Goal: Information Seeking & Learning: Learn about a topic

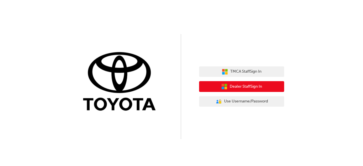
click at [253, 86] on span "Dealer Staff Sign In" at bounding box center [246, 86] width 32 height 7
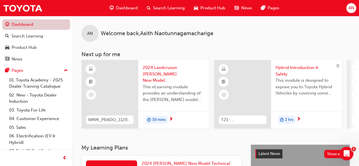
click at [26, 25] on link "Dashboard" at bounding box center [36, 24] width 68 height 10
click at [128, 8] on span "Dashboard" at bounding box center [127, 8] width 22 height 7
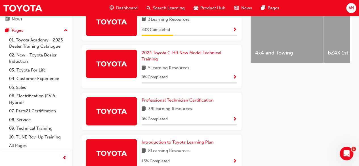
scroll to position [248, 0]
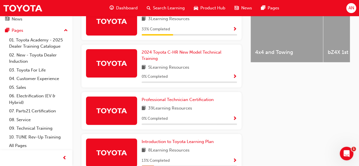
click at [234, 116] on span "Show Progress" at bounding box center [234, 118] width 4 height 5
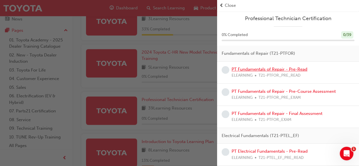
click at [245, 69] on link "PT Fundamentals of Repair - Pre-Read" at bounding box center [269, 69] width 76 height 5
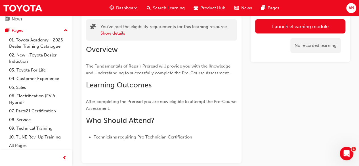
scroll to position [37, 0]
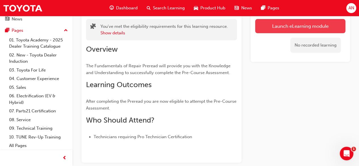
click at [301, 24] on link "Launch eLearning module" at bounding box center [300, 26] width 90 height 14
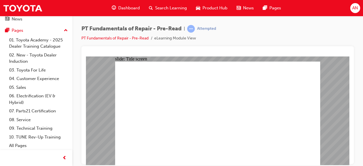
click at [90, 103] on div "slide: Title screen Oval 1 PT Fundamentals of Repair Pre-Read START PT Fundamen…" at bounding box center [217, 110] width 263 height 109
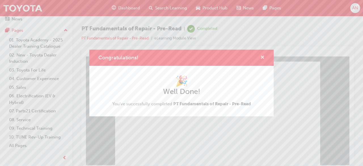
click at [263, 57] on span "cross-icon" at bounding box center [262, 57] width 4 height 5
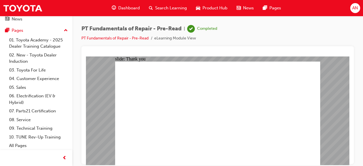
click at [345, 108] on div "slide: PDF BACK I have read this document BACK I have read this document" at bounding box center [217, 110] width 263 height 109
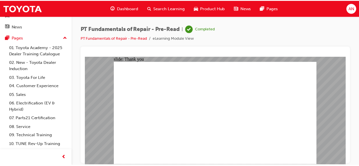
scroll to position [40, 0]
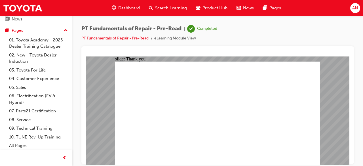
click at [129, 8] on span "Dashboard" at bounding box center [129, 8] width 22 height 7
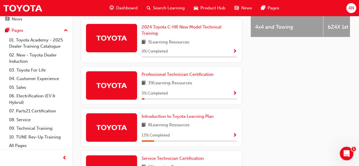
scroll to position [272, 0]
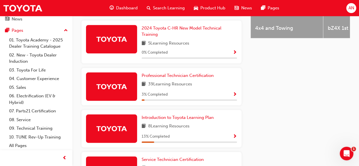
click at [234, 92] on span "Show Progress" at bounding box center [234, 94] width 4 height 5
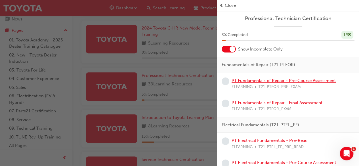
click at [252, 79] on link "PT Fundamentals of Repair - Pre-Course Assessment" at bounding box center [283, 80] width 104 height 5
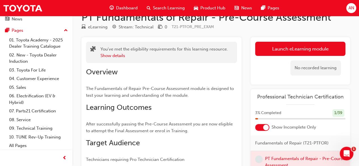
scroll to position [15, 0]
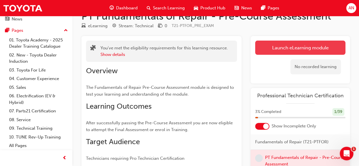
click at [308, 48] on link "Launch eLearning module" at bounding box center [300, 48] width 90 height 14
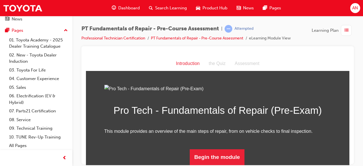
scroll to position [64, 0]
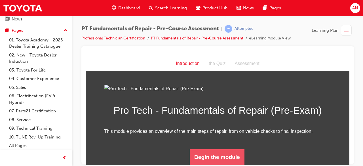
click at [217, 155] on button "Begin the module" at bounding box center [217, 157] width 55 height 16
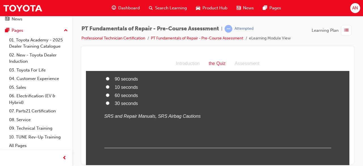
scroll to position [0, 0]
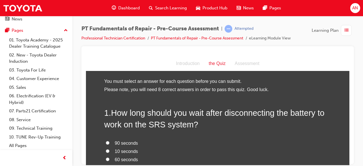
click at [106, 150] on input "10 seconds" at bounding box center [108, 151] width 4 height 4
radio input "true"
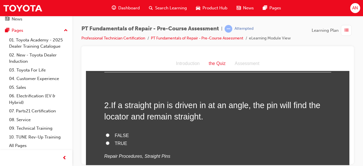
scroll to position [145, 0]
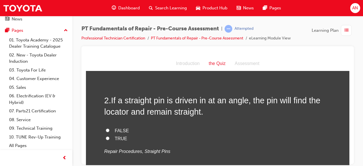
drag, startPoint x: 348, startPoint y: 65, endPoint x: 435, endPoint y: 133, distance: 111.1
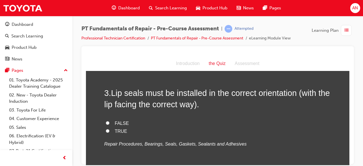
scroll to position [270, 0]
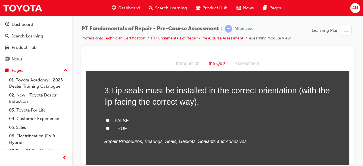
click at [106, 128] on input "TRUE" at bounding box center [108, 128] width 4 height 4
radio input "true"
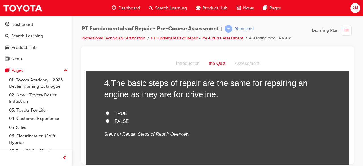
scroll to position [396, 0]
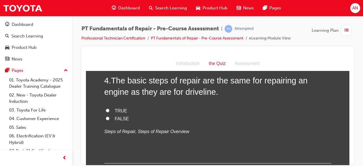
click at [106, 110] on input "TRUE" at bounding box center [108, 110] width 4 height 4
radio input "true"
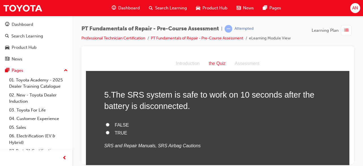
scroll to position [499, 0]
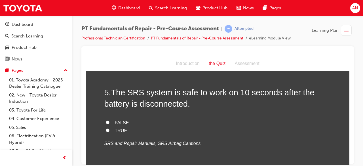
click at [117, 130] on span "TRUE" at bounding box center [121, 130] width 12 height 5
click at [109, 130] on input "TRUE" at bounding box center [108, 130] width 4 height 4
radio input "true"
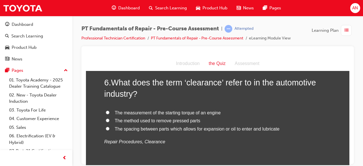
scroll to position [628, 0]
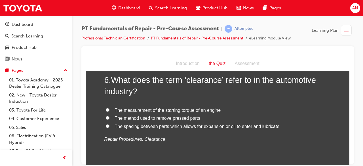
click at [106, 125] on input "The spacing between parts which allows for expansion or oil to enter and lubric…" at bounding box center [108, 126] width 4 height 4
radio input "true"
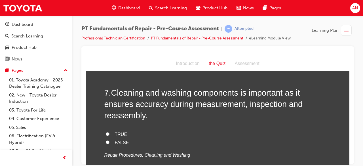
scroll to position [741, 0]
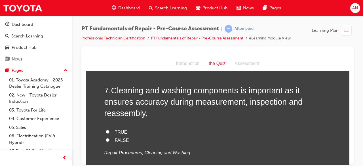
click at [106, 130] on input "TRUE" at bounding box center [108, 132] width 4 height 4
radio input "true"
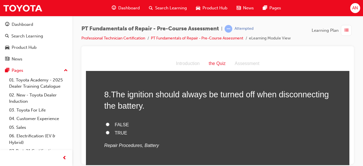
scroll to position [867, 0]
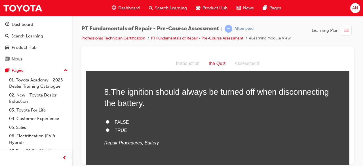
click at [106, 128] on input "TRUE" at bounding box center [108, 130] width 4 height 4
radio input "true"
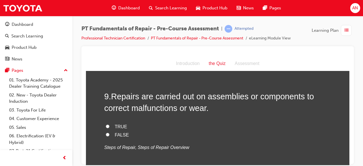
scroll to position [980, 0]
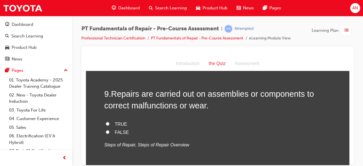
click at [106, 122] on input "TRUE" at bounding box center [108, 124] width 4 height 4
radio input "true"
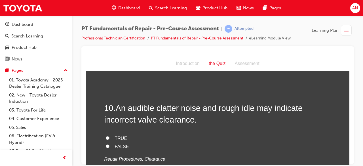
scroll to position [1084, 0]
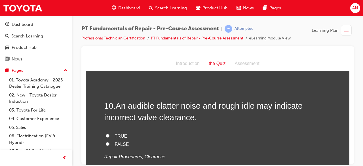
click at [106, 134] on input "TRUE" at bounding box center [108, 136] width 4 height 4
radio input "true"
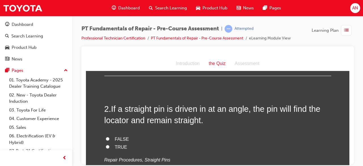
scroll to position [139, 0]
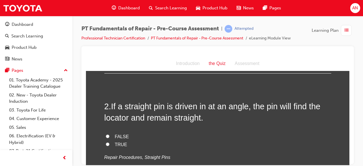
click at [106, 135] on input "FALSE" at bounding box center [108, 136] width 4 height 4
radio input "true"
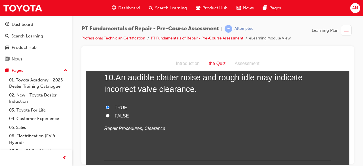
scroll to position [1138, 0]
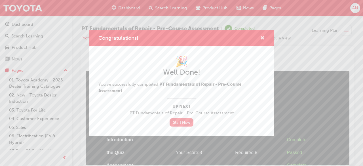
click at [184, 123] on link "Start Now" at bounding box center [182, 122] width 24 height 8
click at [176, 124] on link "Start Now" at bounding box center [182, 122] width 24 height 8
click at [180, 122] on link "Start Now" at bounding box center [182, 122] width 24 height 8
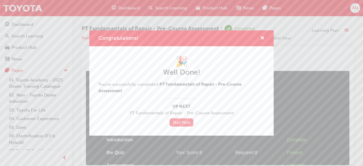
click at [180, 122] on link "Start Now" at bounding box center [182, 122] width 24 height 8
click at [181, 122] on link "Start Now" at bounding box center [182, 122] width 24 height 8
click at [184, 123] on link "Start Now" at bounding box center [182, 122] width 24 height 8
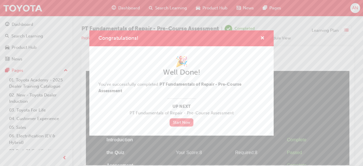
click at [184, 123] on link "Start Now" at bounding box center [182, 122] width 24 height 8
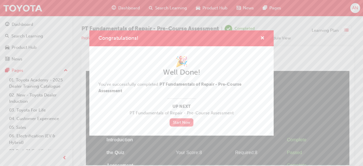
click at [184, 123] on link "Start Now" at bounding box center [182, 122] width 24 height 8
click at [176, 122] on link "Start Now" at bounding box center [182, 122] width 24 height 8
click at [263, 38] on span "cross-icon" at bounding box center [262, 38] width 4 height 5
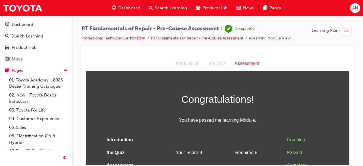
click at [249, 65] on div "Assessment" at bounding box center [247, 63] width 34 height 8
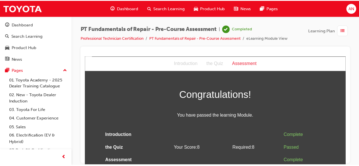
scroll to position [6, 0]
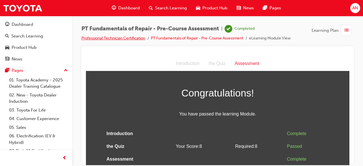
click at [106, 38] on link "Professional Technician Certification" at bounding box center [113, 38] width 64 height 5
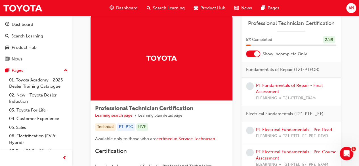
scroll to position [22, 0]
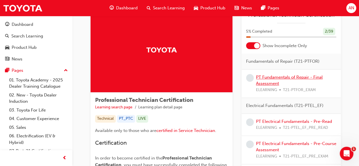
click at [276, 79] on link "PT Fundamentals of Repair - Final Assessment" at bounding box center [289, 81] width 67 height 12
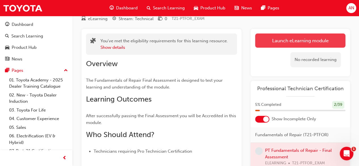
click at [292, 39] on link "Launch eLearning module" at bounding box center [300, 40] width 90 height 14
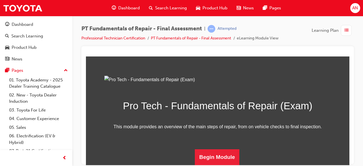
scroll to position [96, 0]
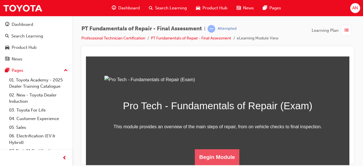
click at [218, 155] on button "Begin Module" at bounding box center [217, 157] width 45 height 16
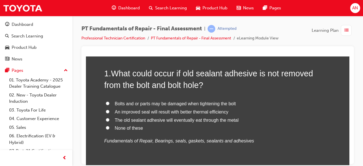
scroll to position [52, 0]
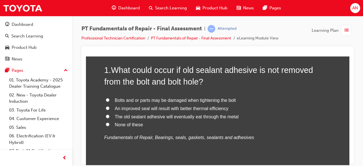
click at [106, 123] on input "None of these" at bounding box center [108, 124] width 4 height 4
radio input "true"
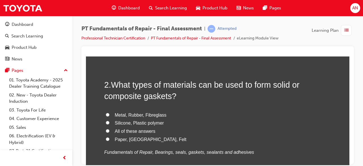
scroll to position [173, 0]
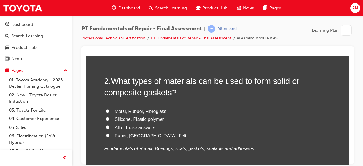
click at [106, 127] on input "All of these answers" at bounding box center [108, 127] width 4 height 4
radio input "true"
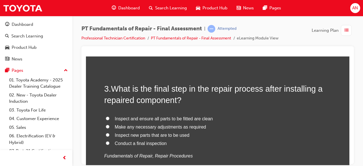
scroll to position [301, 0]
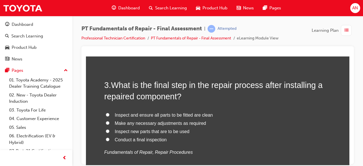
click at [130, 138] on span "Conduct a final inspection" at bounding box center [141, 139] width 52 height 5
click at [109, 138] on input "Conduct a final inspection" at bounding box center [108, 139] width 4 height 4
radio input "true"
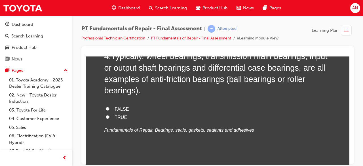
scroll to position [466, 0]
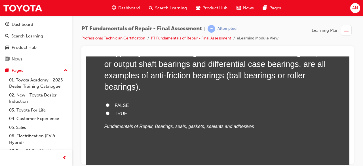
click at [106, 111] on input "TRUE" at bounding box center [108, 113] width 4 height 4
radio input "true"
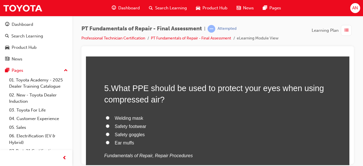
scroll to position [572, 0]
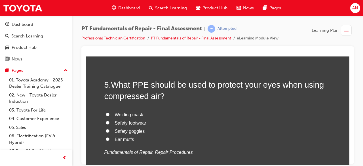
click at [106, 131] on input "Safety goggles" at bounding box center [108, 131] width 4 height 4
radio input "true"
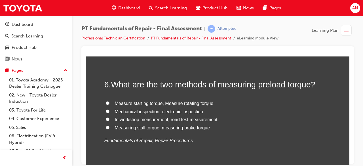
scroll to position [718, 0]
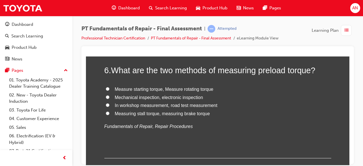
click at [106, 88] on input "Measure starting torque, Measure rotating torque" at bounding box center [108, 89] width 4 height 4
radio input "true"
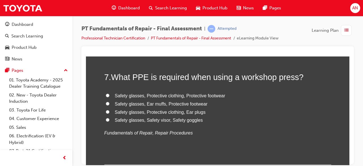
scroll to position [836, 0]
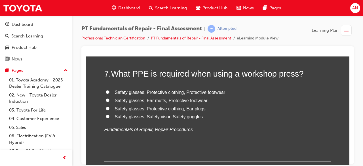
drag, startPoint x: 347, startPoint y: 100, endPoint x: 193, endPoint y: 91, distance: 154.2
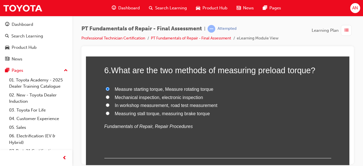
drag, startPoint x: 262, startPoint y: 51, endPoint x: 355, endPoint y: 97, distance: 104.6
click at [355, 97] on div "PT Fundamentals of Repair - Final Assessment | Attempted Professional Technicia…" at bounding box center [217, 84] width 291 height 136
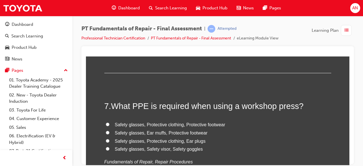
scroll to position [807, 0]
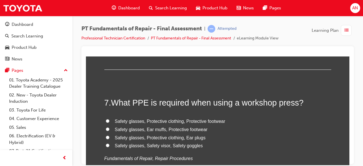
click at [106, 120] on input "Safety glasses, Protective clothing, Protective footwear" at bounding box center [108, 121] width 4 height 4
radio input "true"
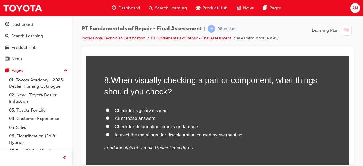
scroll to position [953, 0]
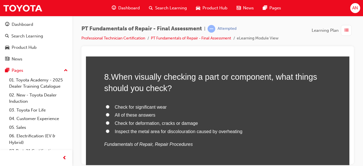
click at [106, 113] on input "All of these answers" at bounding box center [108, 115] width 4 height 4
radio input "true"
drag, startPoint x: 261, startPoint y: 56, endPoint x: 358, endPoint y: 110, distance: 110.8
click at [358, 110] on div "PT Fundamentals of Repair - Final Assessment | Attempted Professional Technicia…" at bounding box center [217, 84] width 291 height 136
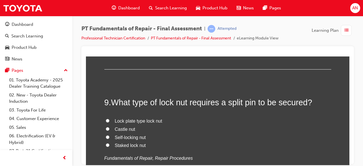
scroll to position [1063, 0]
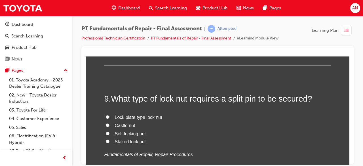
click at [106, 124] on input "Castle nut" at bounding box center [108, 125] width 4 height 4
radio input "true"
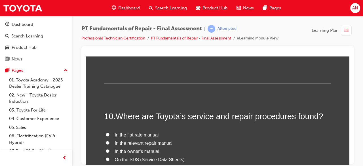
scroll to position [1170, 0]
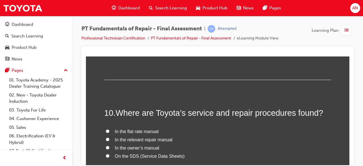
click at [106, 137] on input "In the relevant repair manual" at bounding box center [108, 139] width 4 height 4
radio input "true"
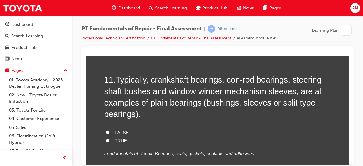
scroll to position [1327, 0]
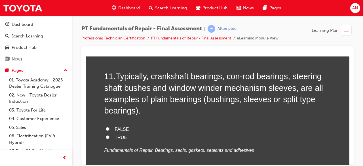
click at [106, 135] on input "TRUE" at bounding box center [108, 137] width 4 height 4
radio input "true"
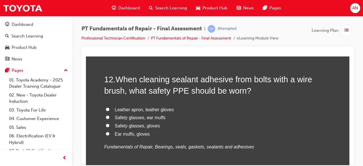
scroll to position [1470, 0]
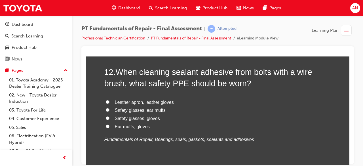
click at [106, 117] on input "Safety glasses, gloves" at bounding box center [108, 118] width 4 height 4
radio input "true"
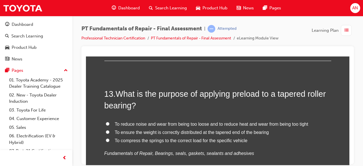
scroll to position [1583, 0]
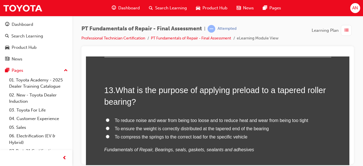
click at [106, 118] on input "To reduce noise and wear from being too loose and to reduce heat and wear from …" at bounding box center [108, 120] width 4 height 4
radio input "true"
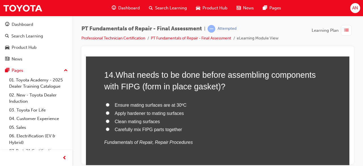
scroll to position [1726, 0]
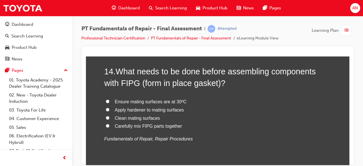
click at [144, 117] on span "Clean mating surfaces" at bounding box center [137, 117] width 45 height 5
click at [109, 117] on input "Clean mating surfaces" at bounding box center [108, 118] width 4 height 4
radio input "true"
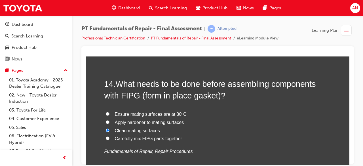
scroll to position [1773, 0]
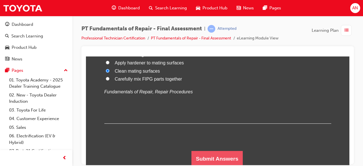
click at [211, 158] on button "Submit Answers" at bounding box center [217, 159] width 52 height 16
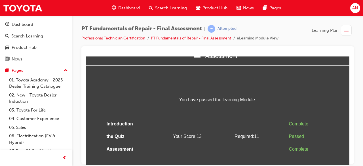
scroll to position [0, 0]
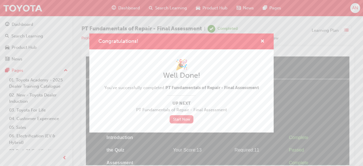
click at [183, 119] on link "Start Now" at bounding box center [182, 119] width 24 height 8
click at [262, 41] on span "cross-icon" at bounding box center [262, 41] width 4 height 5
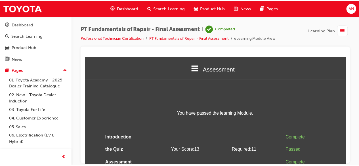
scroll to position [13, 0]
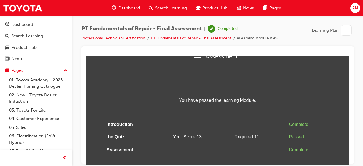
click at [124, 39] on link "Professional Technician Certification" at bounding box center [113, 38] width 64 height 5
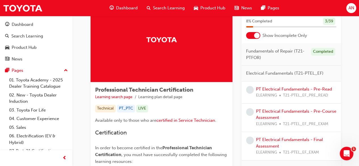
scroll to position [37, 0]
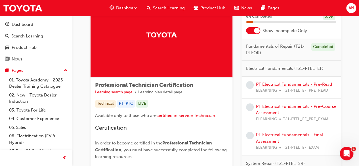
click at [294, 84] on link "PT Electrical Fundamentals - Pre-Read" at bounding box center [294, 84] width 76 height 5
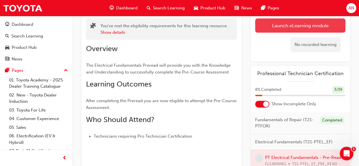
click at [295, 27] on link "Launch eLearning module" at bounding box center [300, 25] width 90 height 14
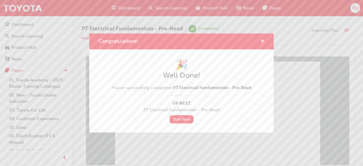
click at [262, 40] on span "cross-icon" at bounding box center [262, 41] width 4 height 5
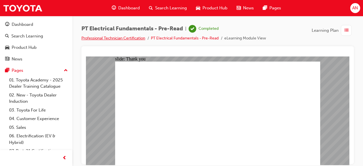
click at [112, 37] on link "Professional Technician Certification" at bounding box center [113, 38] width 64 height 5
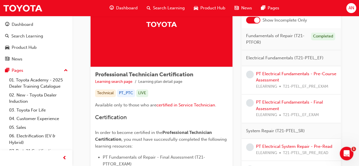
scroll to position [49, 0]
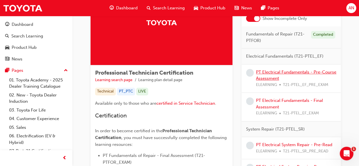
click at [298, 72] on link "PT Electrical Fundamentals - Pre-Course Assessment" at bounding box center [296, 75] width 80 height 12
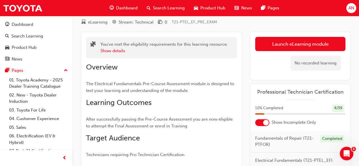
scroll to position [19, 0]
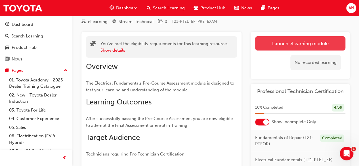
click at [299, 41] on link "Launch eLearning module" at bounding box center [300, 43] width 90 height 14
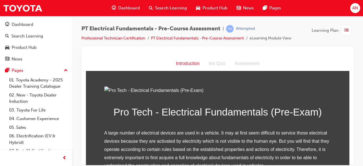
drag, startPoint x: 261, startPoint y: 7, endPoint x: 354, endPoint y: 68, distance: 111.2
click at [354, 68] on div "PT Electrical Fundamentals - Pre-Course Assessment | Attempted Professional Tec…" at bounding box center [217, 84] width 291 height 136
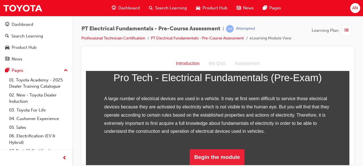
scroll to position [97, 0]
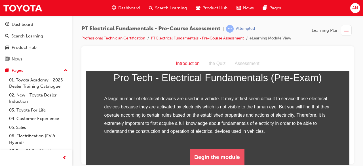
click at [230, 154] on button "Begin the module" at bounding box center [217, 157] width 55 height 16
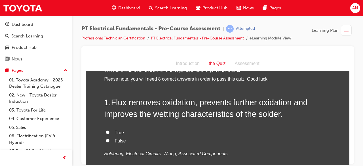
scroll to position [15, 0]
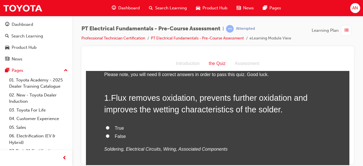
click at [106, 126] on input "True" at bounding box center [108, 128] width 4 height 4
radio input "true"
drag, startPoint x: 260, startPoint y: 16, endPoint x: 354, endPoint y: 67, distance: 106.8
click at [354, 67] on div "PT Electrical Fundamentals - Pre-Course Assessment | Attempted Professional Tec…" at bounding box center [217, 84] width 291 height 136
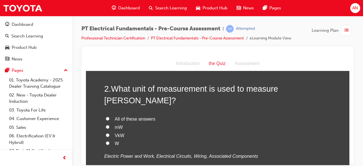
scroll to position [142, 0]
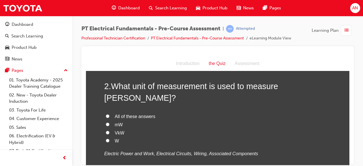
click at [106, 138] on input "W" at bounding box center [108, 140] width 4 height 4
radio input "true"
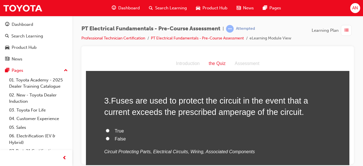
scroll to position [262, 0]
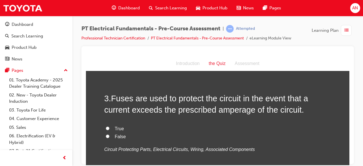
click at [106, 126] on input "True" at bounding box center [108, 128] width 4 height 4
radio input "true"
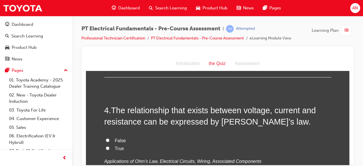
scroll to position [369, 0]
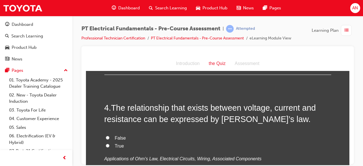
click at [106, 143] on input "True" at bounding box center [108, 145] width 4 height 4
radio input "true"
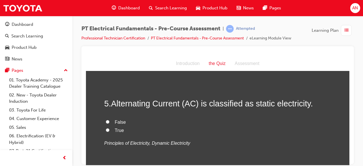
scroll to position [486, 0]
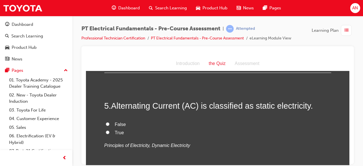
click at [106, 122] on input "False" at bounding box center [108, 124] width 4 height 4
radio input "true"
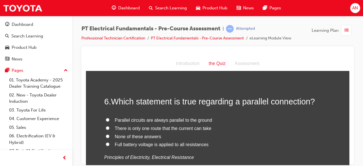
scroll to position [597, 0]
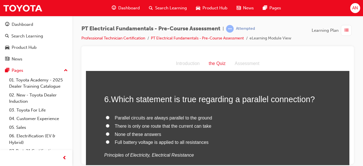
click at [106, 115] on input "Parallel circuits are always parallel to the ground" at bounding box center [108, 117] width 4 height 4
radio input "true"
drag, startPoint x: 261, startPoint y: 56, endPoint x: 356, endPoint y: 105, distance: 106.1
click at [356, 105] on div "PT Electrical Fundamentals - Pre-Course Assessment | Attempted Professional Tec…" at bounding box center [217, 84] width 291 height 136
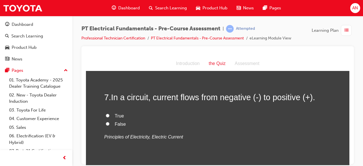
scroll to position [722, 0]
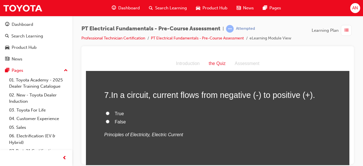
click at [106, 119] on input "False" at bounding box center [108, 121] width 4 height 4
radio input "true"
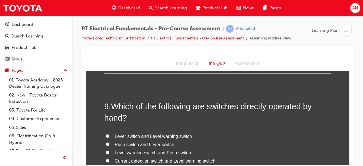
scroll to position [937, 0]
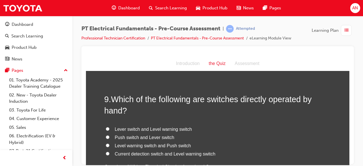
click at [106, 135] on input "Push switch and Lever switch" at bounding box center [108, 137] width 4 height 4
radio input "true"
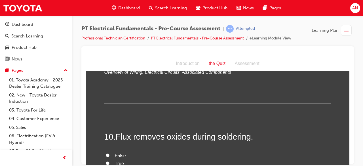
scroll to position [1034, 0]
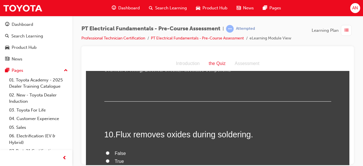
click at [106, 159] on input "True" at bounding box center [108, 161] width 4 height 4
radio input "true"
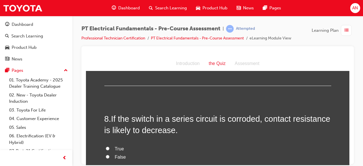
scroll to position [804, 0]
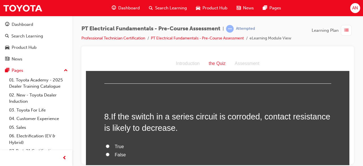
click at [106, 152] on input "False" at bounding box center [108, 154] width 4 height 4
radio input "true"
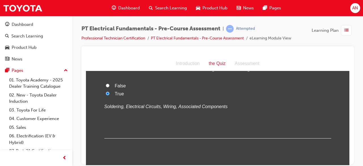
scroll to position [1105, 0]
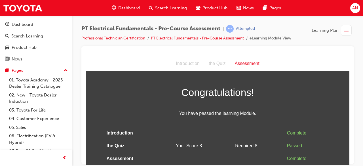
scroll to position [0, 0]
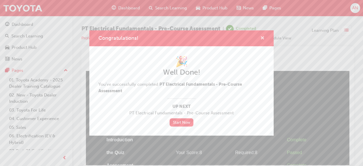
click at [263, 38] on span "cross-icon" at bounding box center [262, 38] width 4 height 5
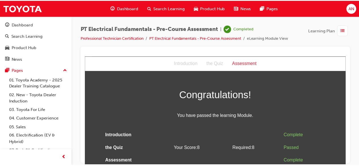
scroll to position [4, 0]
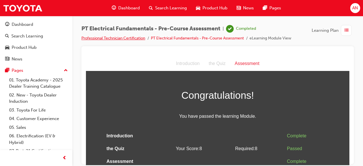
click at [111, 38] on link "Professional Technician Certification" at bounding box center [113, 38] width 64 height 5
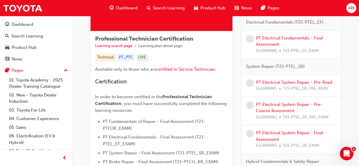
scroll to position [85, 0]
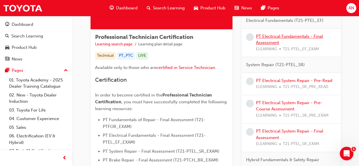
click at [268, 35] on link "PT Electrical Fundamentals - Final Assessment" at bounding box center [289, 40] width 67 height 12
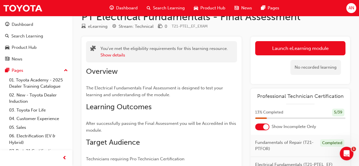
scroll to position [14, 0]
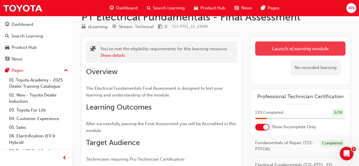
click at [297, 48] on link "Launch eLearning module" at bounding box center [300, 48] width 90 height 14
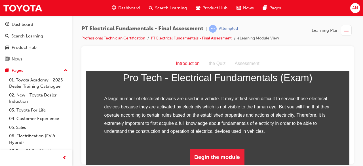
scroll to position [97, 0]
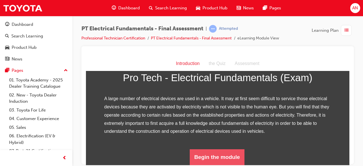
click at [219, 155] on button "Begin the module" at bounding box center [217, 157] width 55 height 16
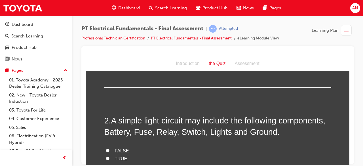
scroll to position [0, 0]
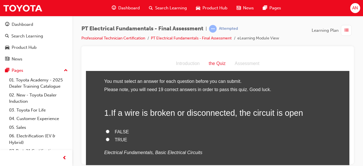
click at [106, 140] on input "TRUE" at bounding box center [108, 139] width 4 height 4
radio input "true"
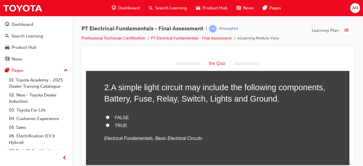
scroll to position [136, 0]
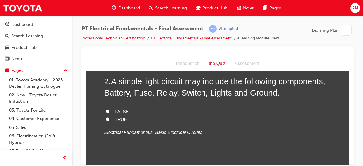
click at [106, 110] on input "FALSE" at bounding box center [108, 111] width 4 height 4
radio input "true"
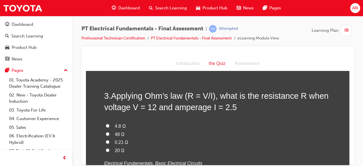
scroll to position [248, 0]
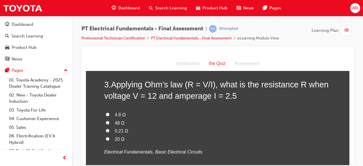
click at [106, 113] on input "4.8 Ω" at bounding box center [108, 114] width 4 height 4
radio input "true"
click at [106, 120] on input "48 Ω" at bounding box center [108, 122] width 4 height 4
radio input "true"
click at [106, 128] on input "0.21 Ω" at bounding box center [108, 130] width 4 height 4
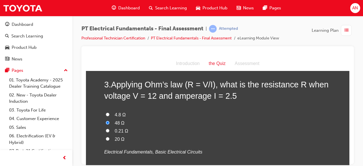
radio input "true"
click at [106, 120] on input "48 Ω" at bounding box center [108, 122] width 4 height 4
radio input "true"
click at [106, 112] on input "4.8 Ω" at bounding box center [108, 114] width 4 height 4
radio input "true"
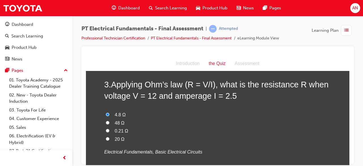
click at [311, 103] on div "3 . Applying Ohm’s law (R = V/I), what is the resistance R when voltage V = 12 …" at bounding box center [217, 131] width 227 height 105
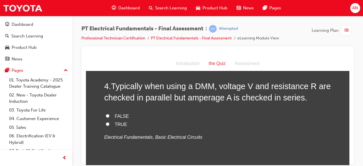
scroll to position [384, 0]
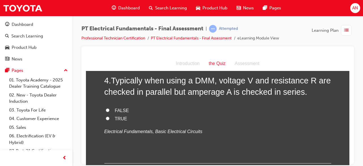
click at [106, 110] on input "FALSE" at bounding box center [108, 110] width 4 height 4
radio input "true"
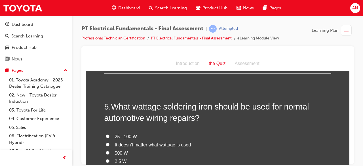
scroll to position [480, 0]
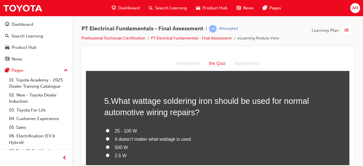
click at [106, 129] on input "25 - 100 W" at bounding box center [108, 130] width 4 height 4
radio input "true"
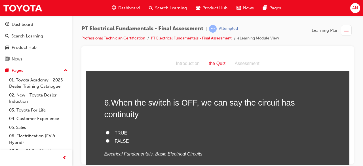
scroll to position [616, 0]
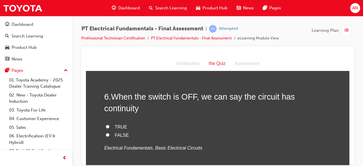
click at [106, 133] on input "FALSE" at bounding box center [108, 135] width 4 height 4
radio input "true"
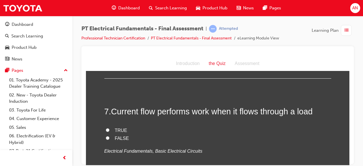
scroll to position [740, 0]
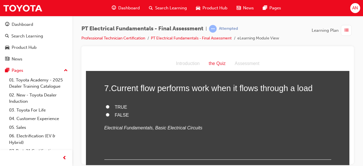
click at [106, 105] on input "TRUE" at bounding box center [108, 107] width 4 height 4
radio input "true"
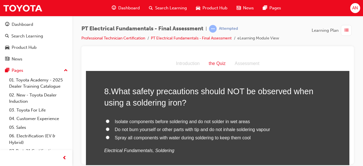
scroll to position [829, 0]
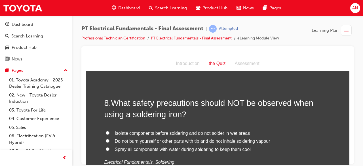
click at [106, 139] on input "Do not burn yourself or other parts with tip and do not inhale soldering vapour" at bounding box center [108, 141] width 4 height 4
radio input "true"
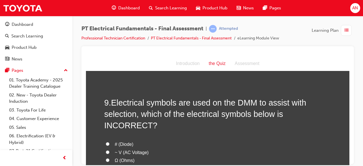
scroll to position [960, 0]
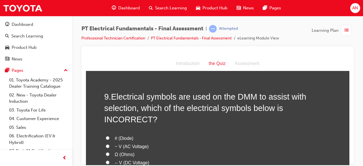
click at [106, 136] on input "# (Diode)" at bounding box center [108, 138] width 4 height 4
radio input "true"
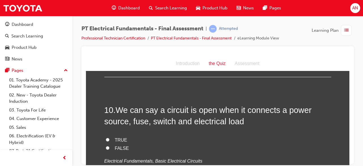
scroll to position [1095, 0]
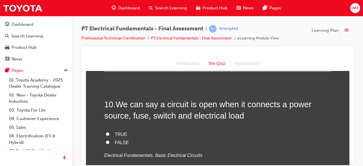
click at [106, 140] on input "FALSE" at bounding box center [108, 142] width 4 height 4
radio input "true"
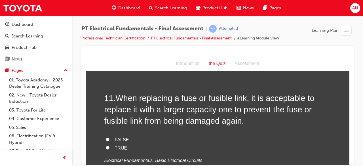
scroll to position [1223, 0]
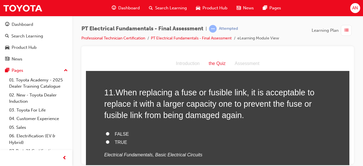
click at [106, 132] on input "FALSE" at bounding box center [108, 134] width 4 height 4
radio input "true"
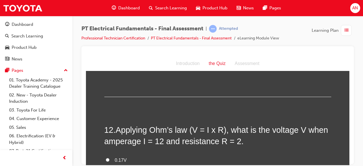
scroll to position [1318, 0]
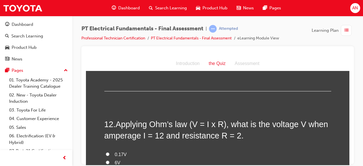
radio input "true"
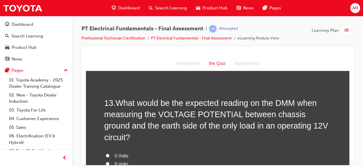
scroll to position [1477, 0]
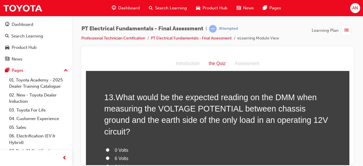
click at [106, 148] on input "0 Volts" at bounding box center [108, 150] width 4 height 4
radio input "true"
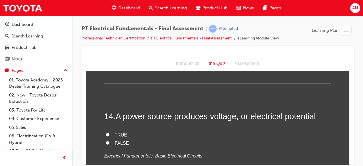
scroll to position [1619, 0]
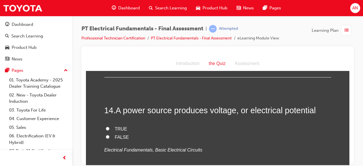
click at [106, 126] on input "TRUE" at bounding box center [108, 128] width 4 height 4
radio input "true"
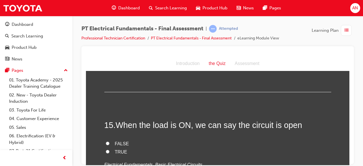
scroll to position [1714, 0]
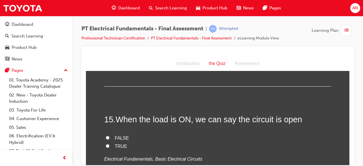
click at [106, 135] on input "FALSE" at bounding box center [108, 137] width 4 height 4
radio input "true"
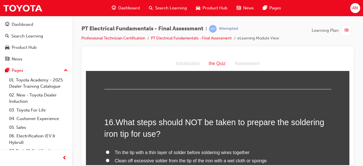
scroll to position [1839, 0]
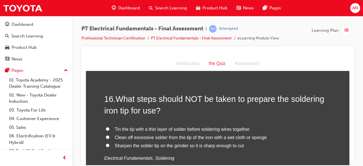
click at [106, 127] on input "Tin the tip with a thin layer of solder before soldering wires together" at bounding box center [108, 129] width 4 height 4
radio input "true"
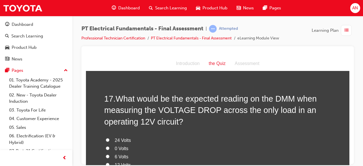
scroll to position [1968, 0]
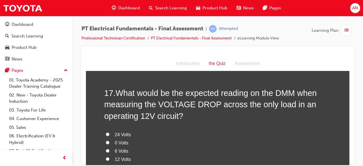
click at [106, 157] on input "12 Volts" at bounding box center [108, 159] width 4 height 4
radio input "true"
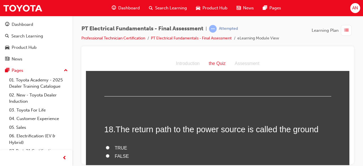
scroll to position [2087, 0]
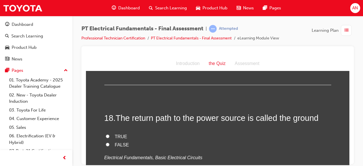
click at [106, 134] on input "TRUE" at bounding box center [108, 136] width 4 height 4
radio input "true"
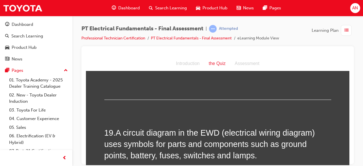
scroll to position [2194, 0]
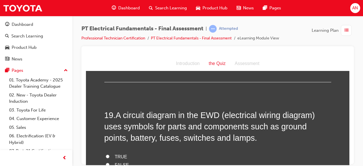
click at [106, 154] on input "TRUE" at bounding box center [108, 156] width 4 height 4
radio input "true"
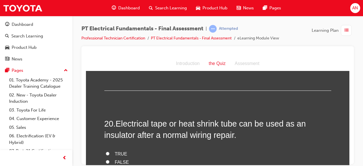
scroll to position [2318, 0]
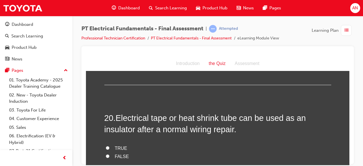
click at [106, 154] on input "FALSE" at bounding box center [108, 156] width 4 height 4
radio input "true"
click at [106, 146] on input "TRUE" at bounding box center [108, 148] width 4 height 4
radio input "true"
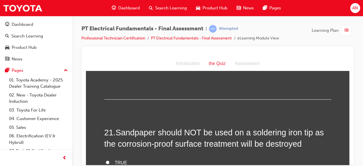
scroll to position [2425, 0]
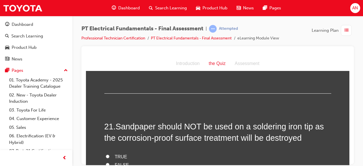
click at [106, 154] on input "TRUE" at bounding box center [108, 156] width 4 height 4
radio input "true"
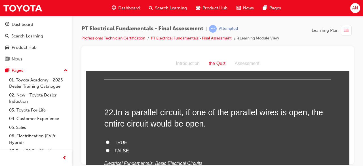
scroll to position [2550, 0]
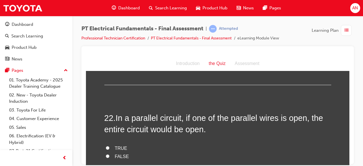
click at [106, 146] on input "TRUE" at bounding box center [108, 148] width 4 height 4
radio input "true"
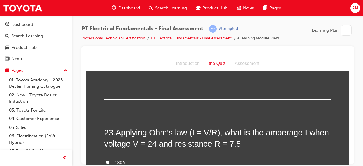
scroll to position [2656, 0]
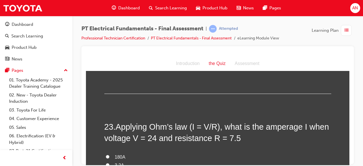
click at [106, 163] on input "3.2A" at bounding box center [108, 165] width 4 height 4
radio input "true"
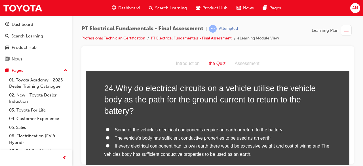
scroll to position [2833, 0]
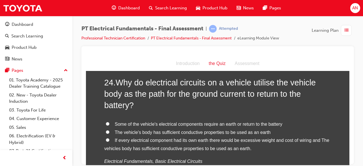
click at [106, 122] on input "Some of the vehicle's electrical components require an earth or return to the b…" at bounding box center [108, 124] width 4 height 4
radio input "true"
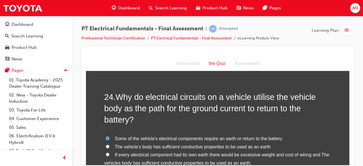
scroll to position [2867, 0]
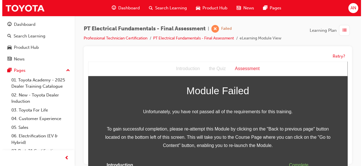
scroll to position [40, 0]
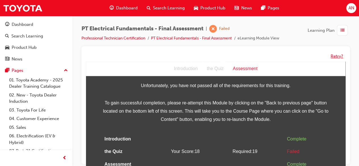
click at [336, 56] on button "Retry?" at bounding box center [336, 56] width 12 height 7
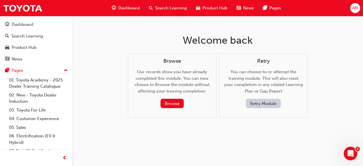
click at [264, 105] on button "Retry Module" at bounding box center [263, 103] width 35 height 9
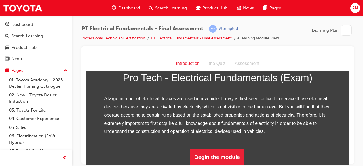
scroll to position [97, 0]
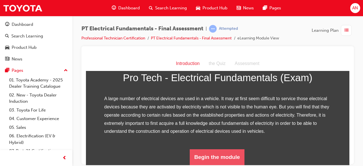
click at [206, 159] on button "Begin the module" at bounding box center [217, 157] width 55 height 16
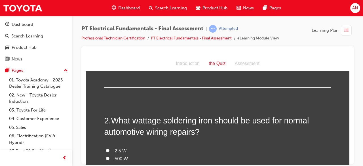
scroll to position [0, 0]
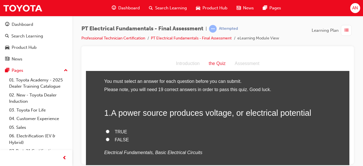
click at [106, 131] on input "TRUE" at bounding box center [108, 131] width 4 height 4
radio input "true"
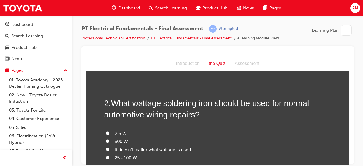
scroll to position [116, 0]
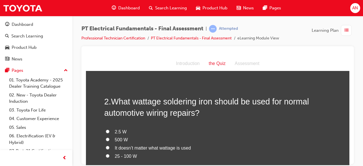
click at [106, 154] on input "25 - 100 W" at bounding box center [108, 156] width 4 height 4
radio input "true"
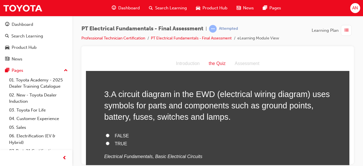
scroll to position [255, 0]
click at [106, 143] on input "TRUE" at bounding box center [108, 143] width 4 height 4
radio input "true"
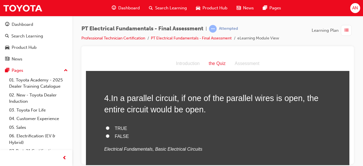
scroll to position [378, 0]
click at [106, 126] on input "TRUE" at bounding box center [108, 128] width 4 height 4
radio input "true"
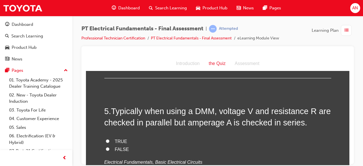
scroll to position [484, 0]
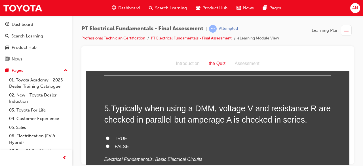
click at [106, 136] on input "TRUE" at bounding box center [108, 138] width 4 height 4
radio input "true"
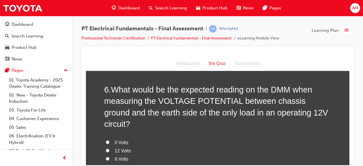
scroll to position [619, 0]
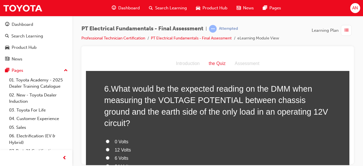
click at [106, 139] on input "0 Volts" at bounding box center [108, 141] width 4 height 4
radio input "true"
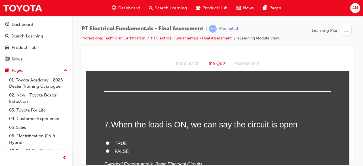
scroll to position [738, 0]
click at [106, 149] on input "FALSE" at bounding box center [108, 151] width 4 height 4
radio input "true"
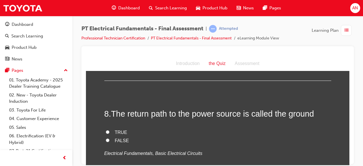
scroll to position [854, 0]
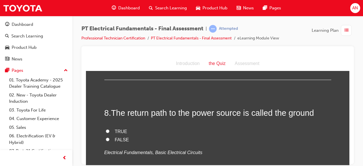
click at [106, 129] on input "TRUE" at bounding box center [108, 131] width 4 height 4
radio input "true"
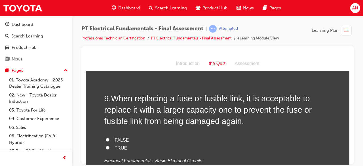
scroll to position [976, 0]
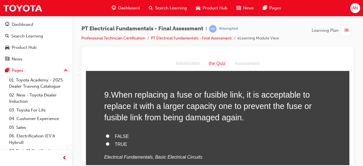
click at [106, 134] on input "FALSE" at bounding box center [108, 136] width 4 height 4
radio input "true"
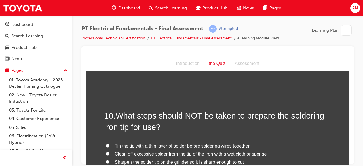
scroll to position [1083, 0]
click at [106, 143] on input "Tin the tip with a thin layer of solder before soldering wires together" at bounding box center [108, 145] width 4 height 4
radio input "true"
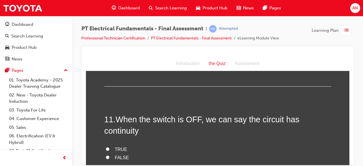
scroll to position [1202, 0]
click at [106, 155] on input "FALSE" at bounding box center [108, 157] width 4 height 4
radio input "true"
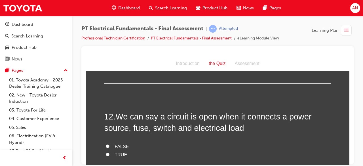
scroll to position [1321, 0]
click at [106, 144] on input "FALSE" at bounding box center [108, 146] width 4 height 4
radio input "true"
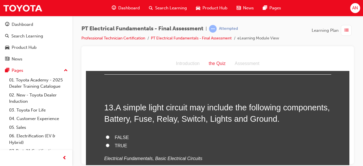
scroll to position [1448, 0]
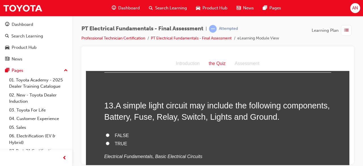
click at [106, 133] on input "FALSE" at bounding box center [108, 135] width 4 height 4
radio input "true"
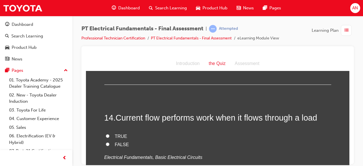
scroll to position [1551, 0]
click at [106, 134] on input "TRUE" at bounding box center [108, 136] width 4 height 4
radio input "true"
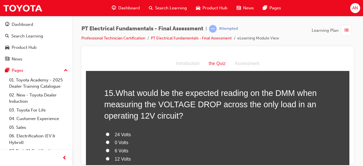
scroll to position [1681, 0]
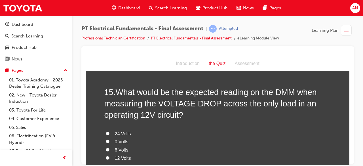
click at [106, 156] on input "12 Volts" at bounding box center [108, 158] width 4 height 4
radio input "true"
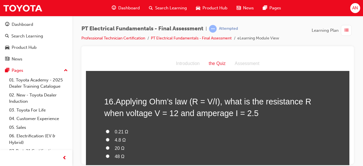
scroll to position [1816, 0]
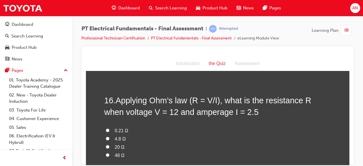
click at [106, 136] on input "4.8 Ω" at bounding box center [108, 138] width 4 height 4
radio input "true"
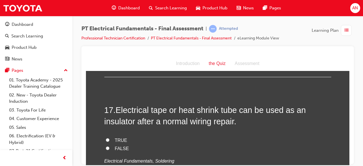
scroll to position [1939, 0]
click at [106, 137] on input "TRUE" at bounding box center [108, 139] width 4 height 4
radio input "true"
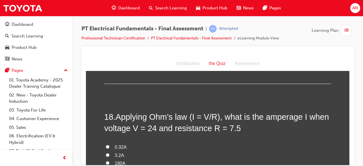
scroll to position [2049, 0]
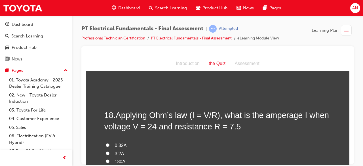
click at [106, 151] on input "3.2A" at bounding box center [108, 153] width 4 height 4
radio input "true"
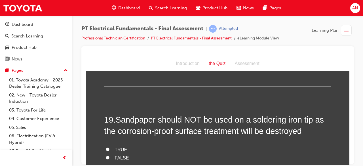
scroll to position [2177, 0]
click at [106, 147] on input "TRUE" at bounding box center [108, 149] width 4 height 4
radio input "true"
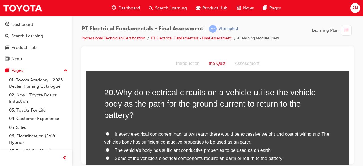
scroll to position [2320, 0]
click at [106, 131] on input "If every electrical component had its own earth there would be excessive weight…" at bounding box center [108, 133] width 4 height 4
radio input "true"
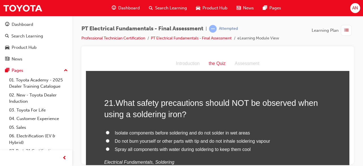
scroll to position [2453, 0]
click at [106, 138] on input "Do not burn yourself or other parts with tip and do not inhale soldering vapour" at bounding box center [108, 140] width 4 height 4
radio input "true"
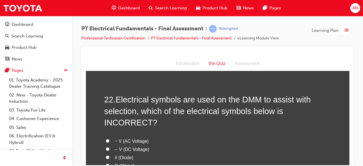
scroll to position [2580, 0]
click at [106, 155] on input "# (Diode)" at bounding box center [108, 157] width 4 height 4
radio input "true"
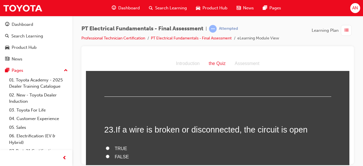
scroll to position [2693, 0]
click at [106, 146] on input "TRUE" at bounding box center [108, 148] width 4 height 4
radio input "true"
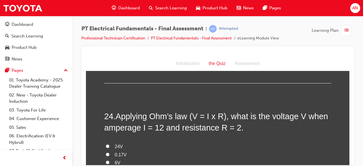
scroll to position [2811, 0]
click at [106, 144] on input "24V" at bounding box center [108, 146] width 4 height 4
radio input "true"
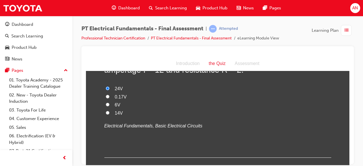
scroll to position [2878, 0]
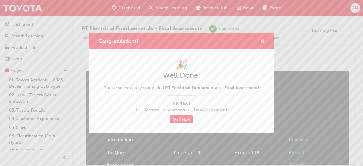
click at [262, 39] on span "cross-icon" at bounding box center [262, 41] width 4 height 5
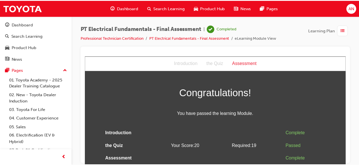
scroll to position [5, 0]
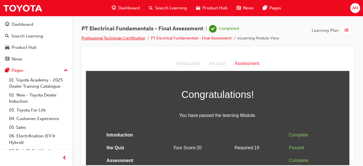
click at [119, 38] on link "Professional Technician Certification" at bounding box center [113, 38] width 64 height 5
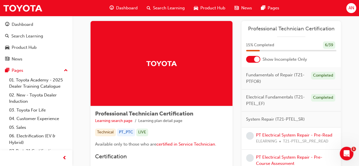
scroll to position [10, 0]
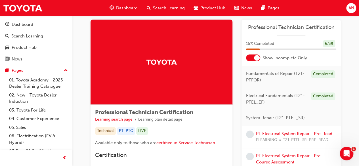
click at [251, 57] on div at bounding box center [253, 57] width 14 height 7
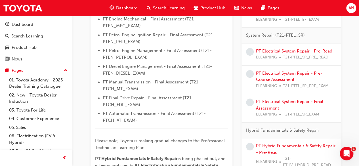
scroll to position [255, 0]
